Goal: Communication & Community: Answer question/provide support

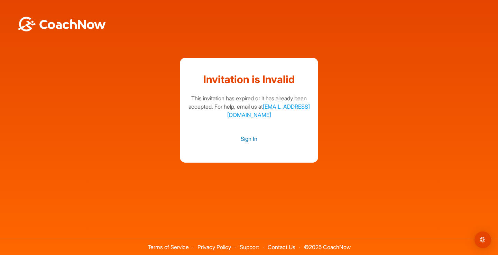
click at [254, 140] on link "Sign In" at bounding box center [249, 138] width 124 height 9
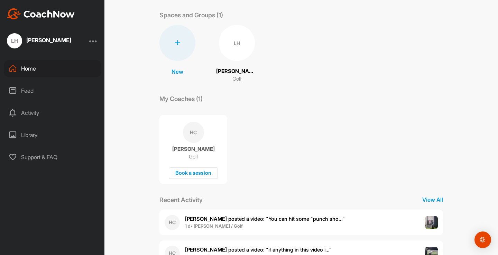
scroll to position [118, 0]
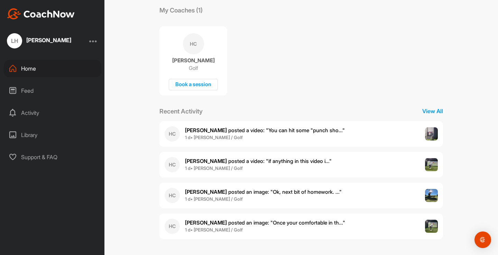
click at [322, 140] on span "1 d • [PERSON_NAME] / Golf" at bounding box center [265, 137] width 160 height 7
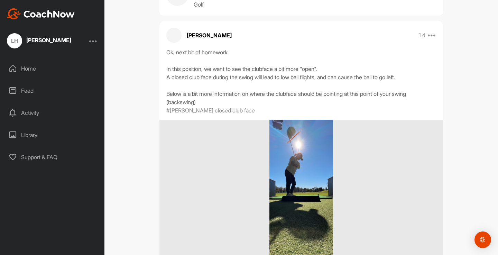
scroll to position [10, 0]
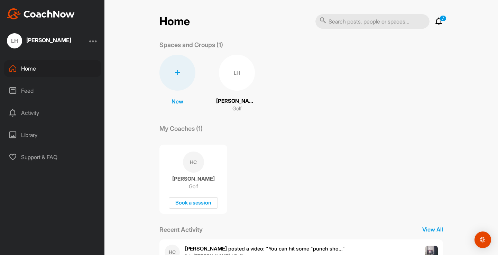
scroll to position [118, 0]
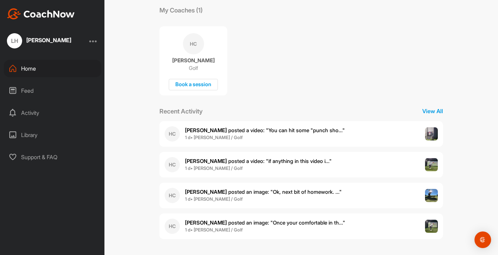
click at [262, 164] on p "[PERSON_NAME] posted a video : " if anything in this video i... "" at bounding box center [258, 161] width 147 height 8
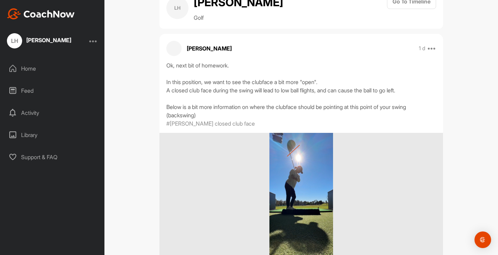
scroll to position [24, 0]
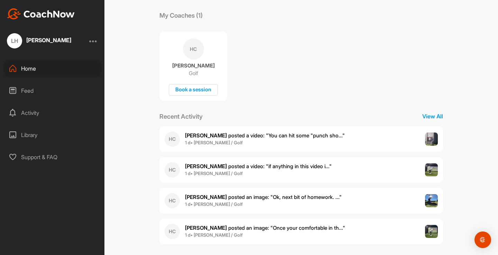
scroll to position [118, 0]
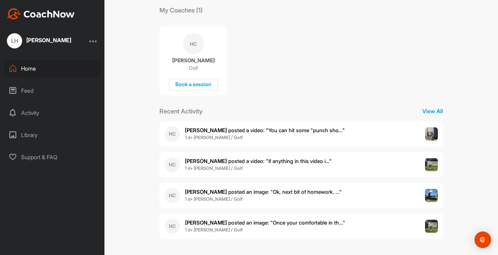
click at [302, 229] on span "1 d • [PERSON_NAME] / Golf" at bounding box center [265, 229] width 160 height 7
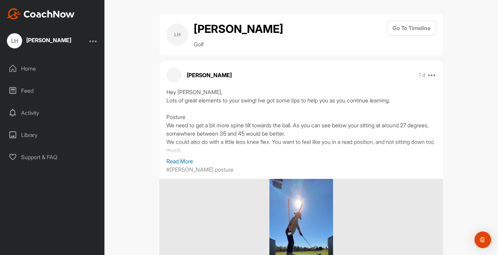
click at [217, 114] on div "Hey [PERSON_NAME], Lots of great elements to your swing! Ive got some tips to h…" at bounding box center [301, 122] width 270 height 69
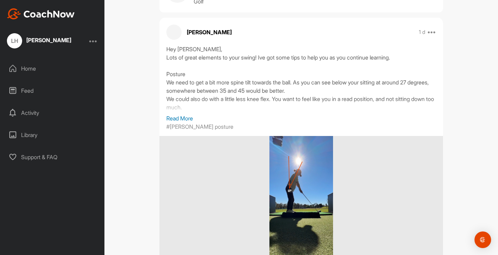
scroll to position [46, 0]
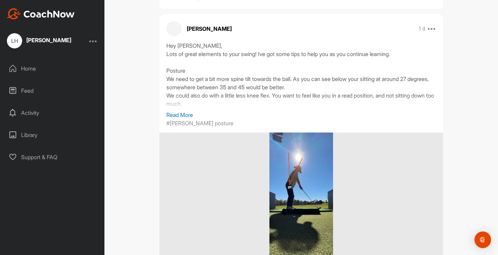
click at [186, 103] on div "Hey [PERSON_NAME], Lots of great elements to your swing! Ive got some tips to h…" at bounding box center [301, 75] width 270 height 69
click at [186, 116] on p "Read More" at bounding box center [301, 115] width 270 height 8
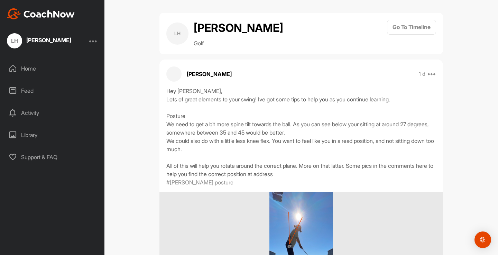
scroll to position [0, 0]
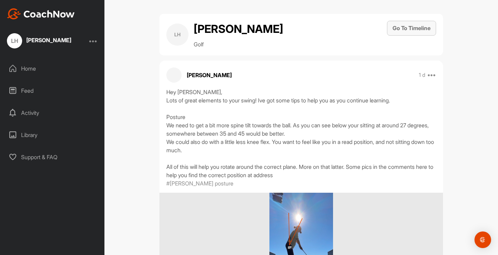
click at [411, 30] on button "Go To Timeline" at bounding box center [411, 28] width 49 height 15
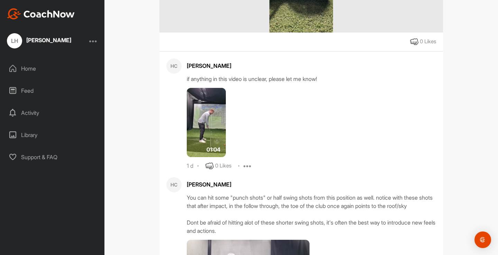
scroll to position [519, 0]
click at [212, 112] on img at bounding box center [206, 121] width 39 height 69
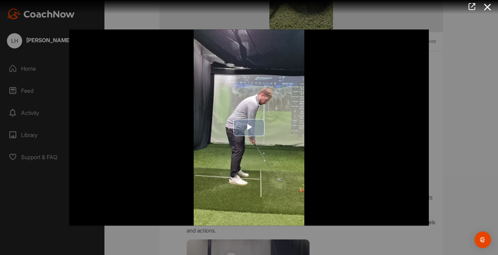
click at [249, 128] on span "Video Player" at bounding box center [249, 128] width 0 height 0
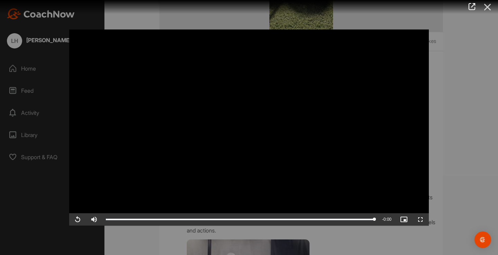
click at [486, 5] on icon at bounding box center [488, 7] width 16 height 13
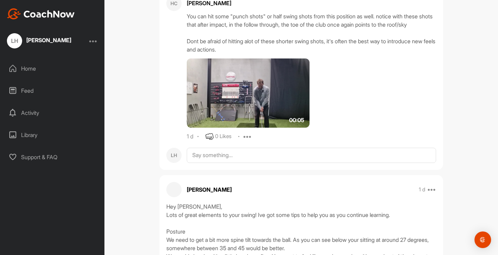
scroll to position [713, 0]
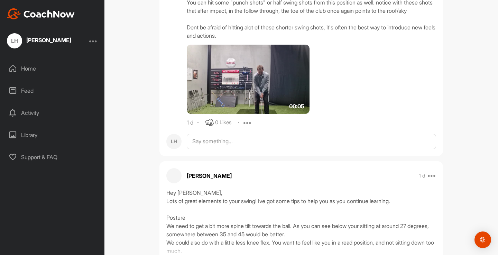
click at [272, 108] on img at bounding box center [248, 79] width 123 height 69
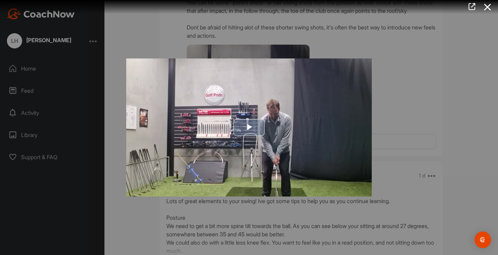
click at [249, 127] on span "Video Player" at bounding box center [249, 127] width 0 height 0
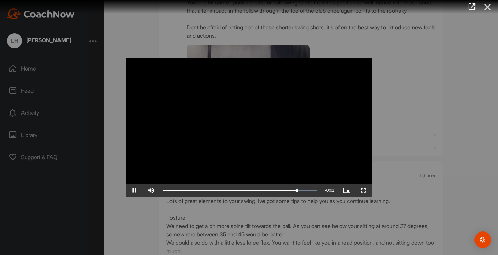
click at [486, 8] on icon at bounding box center [488, 7] width 16 height 13
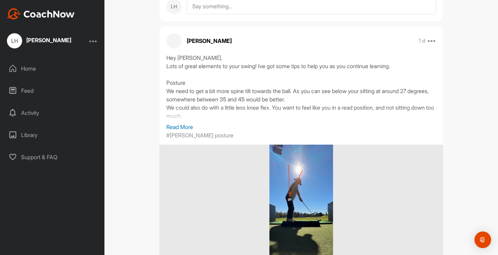
scroll to position [848, 0]
click at [190, 131] on p "Read More" at bounding box center [301, 126] width 270 height 8
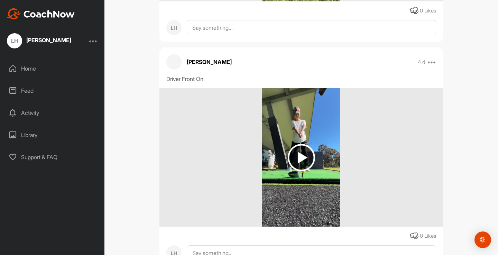
scroll to position [1813, 0]
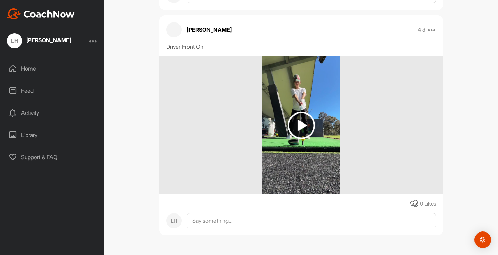
click at [258, 158] on div at bounding box center [300, 125] width 283 height 138
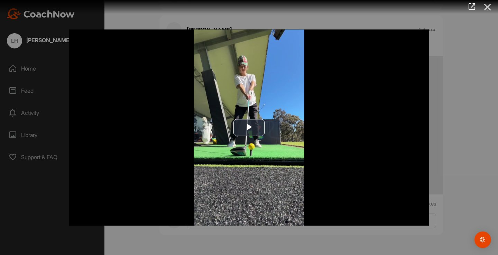
click at [488, 8] on icon at bounding box center [488, 7] width 16 height 13
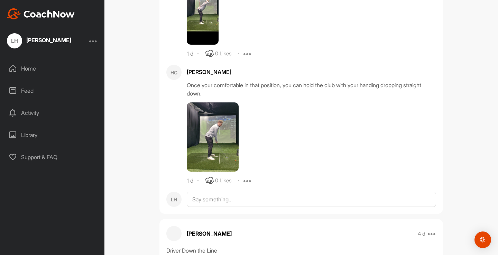
scroll to position [1361, 0]
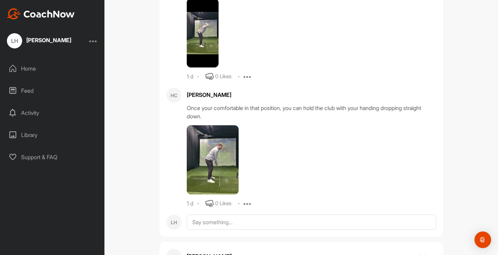
click at [206, 175] on img at bounding box center [213, 159] width 52 height 69
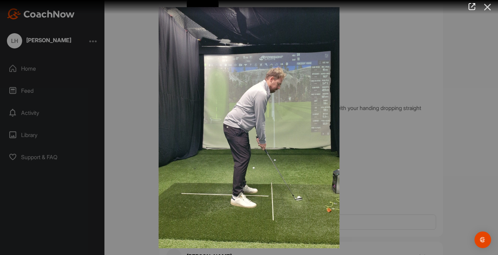
click at [492, 6] on icon at bounding box center [488, 7] width 16 height 13
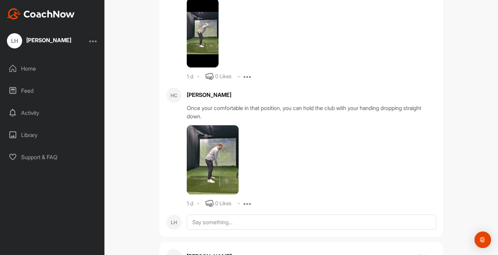
click at [198, 46] on img at bounding box center [203, 33] width 32 height 69
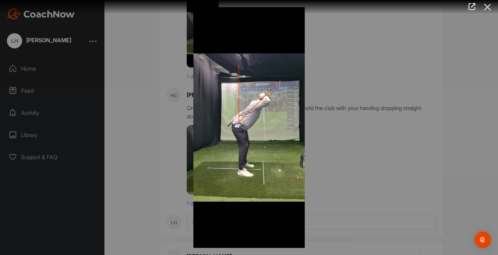
click at [487, 8] on icon at bounding box center [488, 7] width 16 height 13
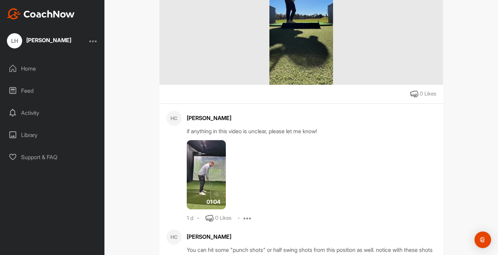
scroll to position [586, 0]
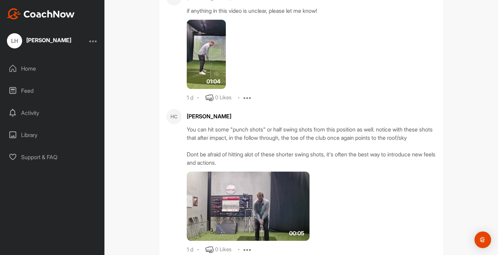
click at [221, 52] on img at bounding box center [206, 54] width 39 height 69
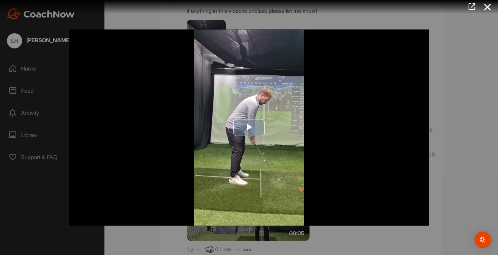
click at [249, 128] on span "Video Player" at bounding box center [249, 128] width 0 height 0
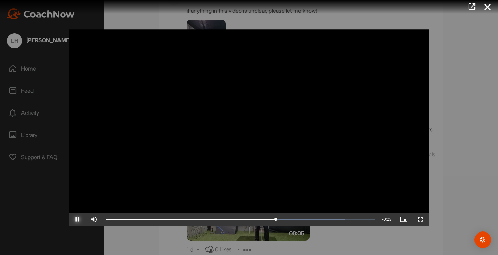
click at [77, 219] on span "Video Player" at bounding box center [77, 219] width 17 height 0
click at [488, 10] on icon at bounding box center [488, 7] width 16 height 13
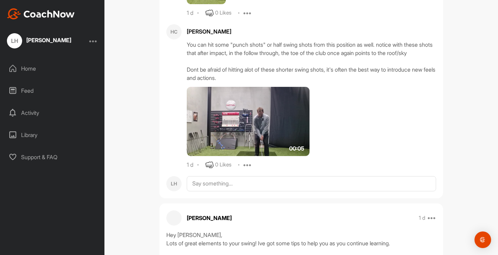
scroll to position [688, 0]
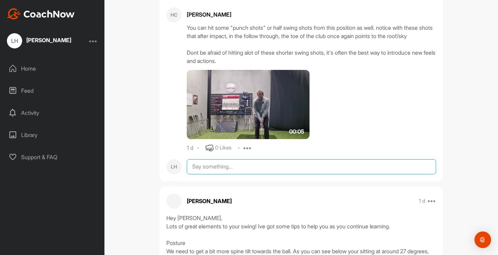
click at [314, 174] on textarea at bounding box center [311, 166] width 249 height 15
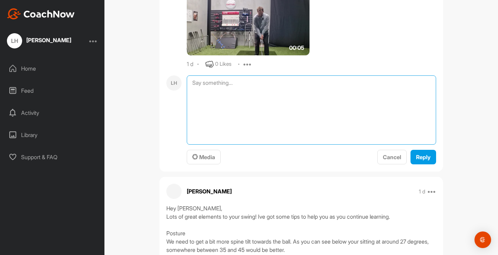
scroll to position [775, 0]
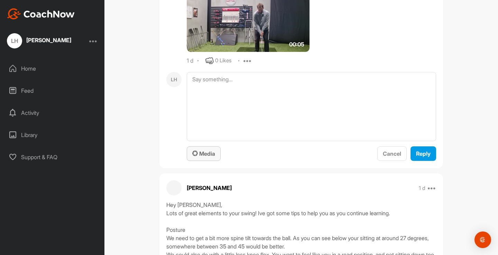
click at [204, 158] on div "Media" at bounding box center [203, 153] width 23 height 8
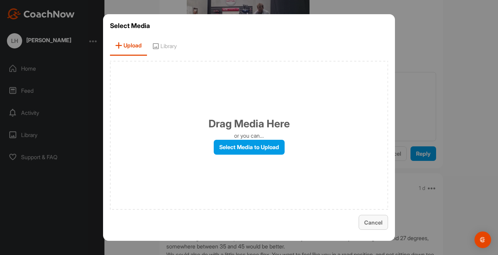
click at [374, 222] on span "Cancel" at bounding box center [373, 222] width 18 height 7
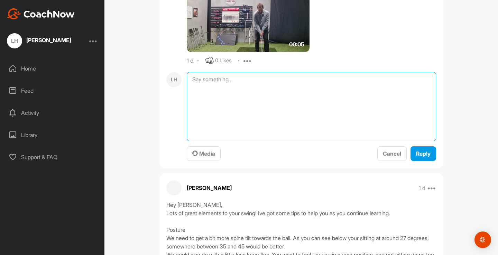
click at [295, 104] on textarea at bounding box center [311, 106] width 249 height 69
type textarea "a"
type textarea "Awesome thanks!"
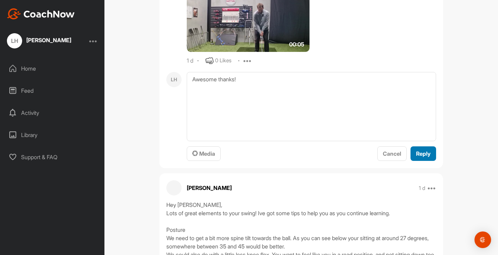
click at [429, 157] on span "Reply" at bounding box center [423, 153] width 15 height 7
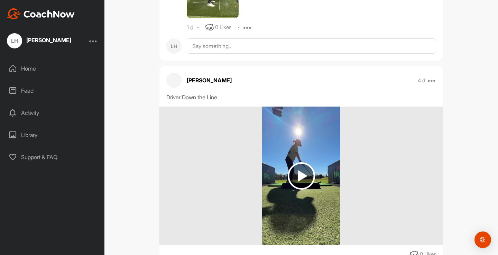
scroll to position [1582, 0]
click at [298, 53] on textarea at bounding box center [311, 45] width 249 height 15
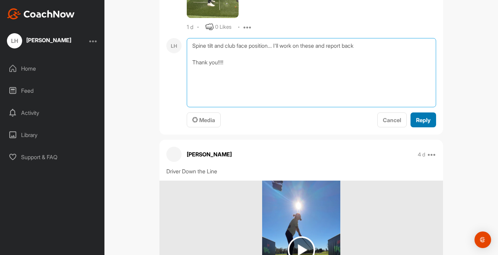
type textarea "Spine tilt and club face position... I'll work on these and report back Thank y…"
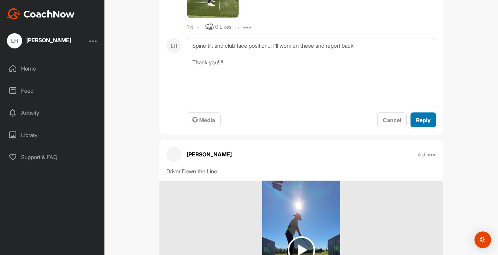
click at [426, 123] on span "Reply" at bounding box center [423, 120] width 15 height 7
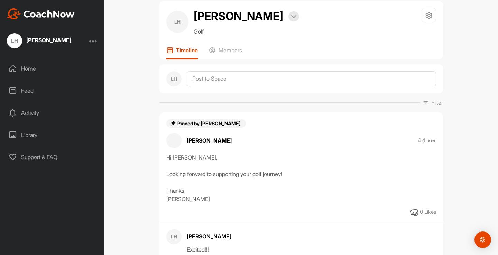
scroll to position [0, 0]
